Goal: Transaction & Acquisition: Purchase product/service

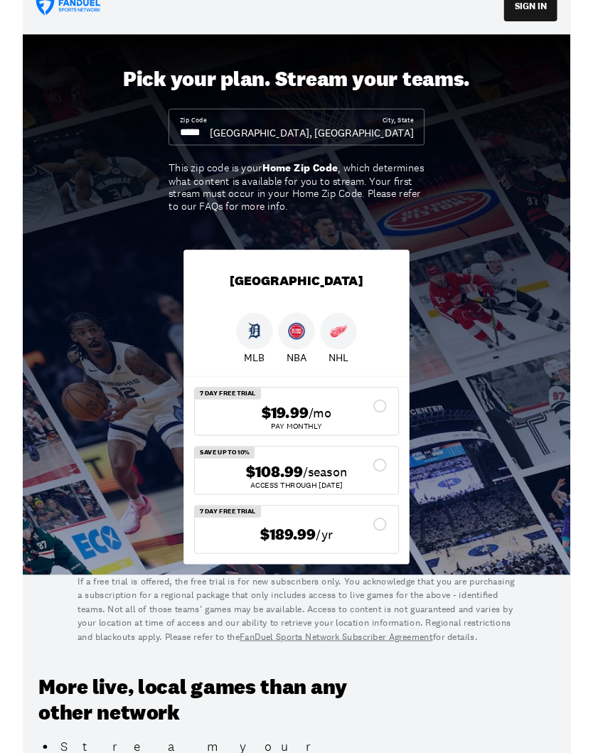
scroll to position [24, 0]
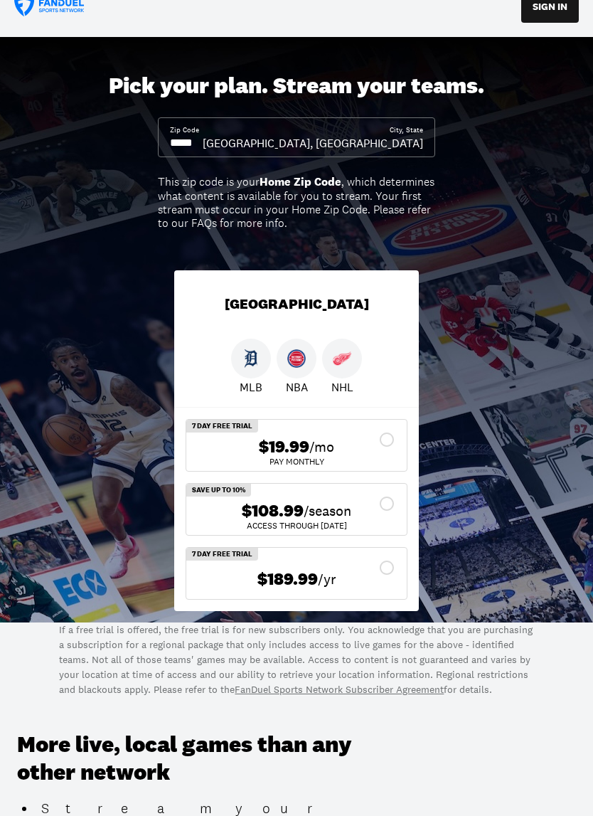
click at [203, 149] on input at bounding box center [186, 143] width 33 height 16
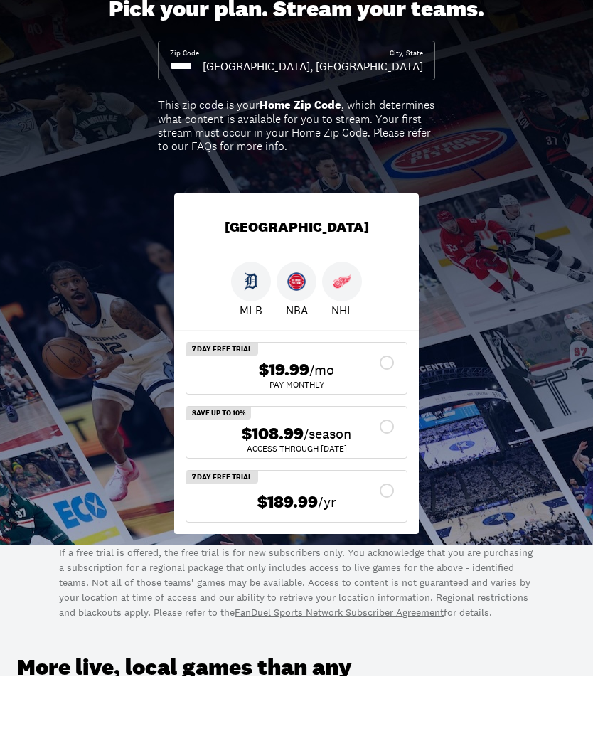
type input "*****"
click at [361, 339] on div at bounding box center [342, 359] width 40 height 40
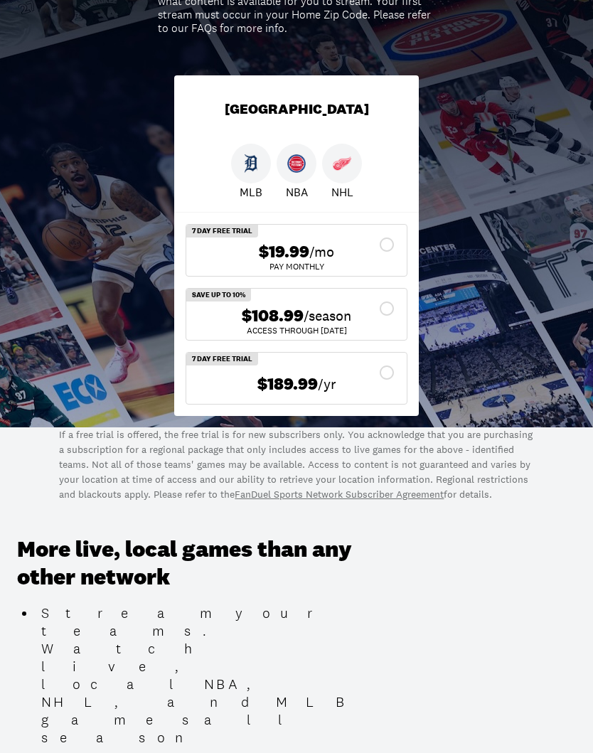
scroll to position [218, 0]
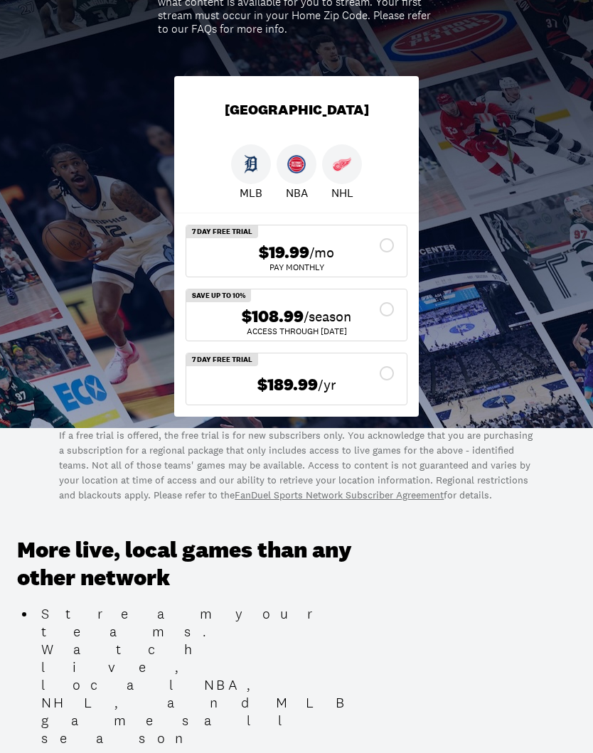
click at [402, 315] on div "$108.99 /season ACCESS THROUGH [DATE]" at bounding box center [296, 314] width 220 height 51
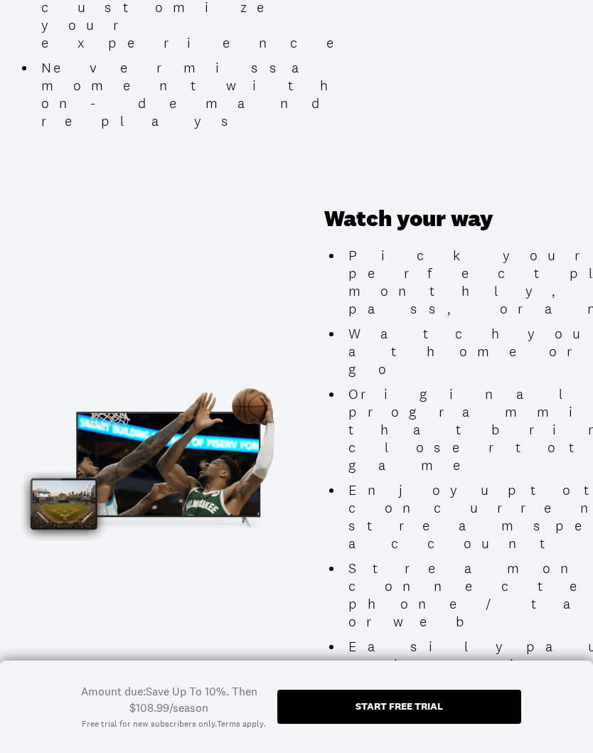
scroll to position [1306, 0]
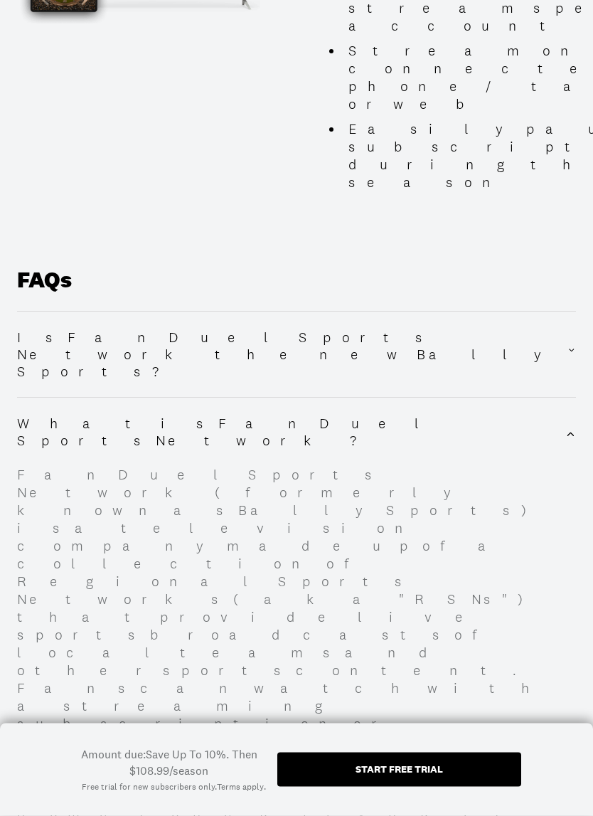
scroll to position [1875, 0]
